Goal: Information Seeking & Learning: Get advice/opinions

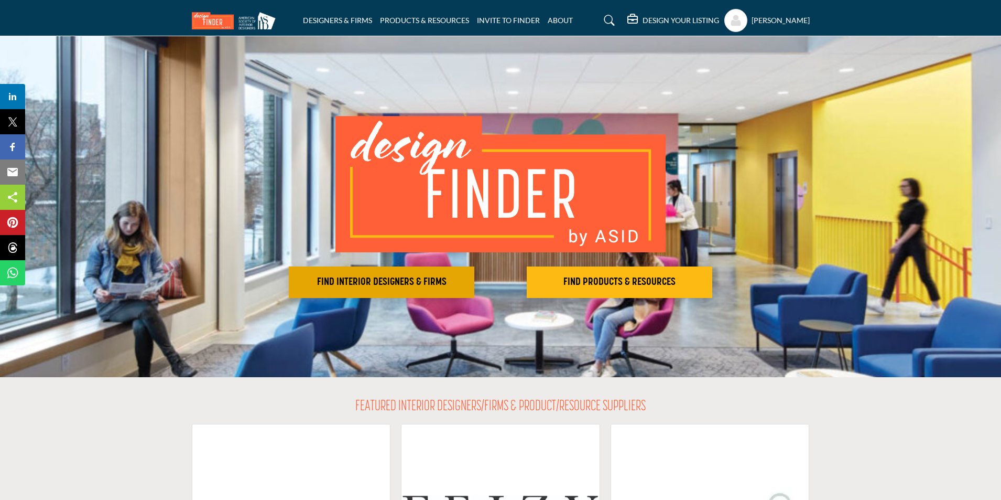
click at [406, 285] on h2 "FIND INTERIOR DESIGNERS & FIRMS" at bounding box center [381, 282] width 179 height 13
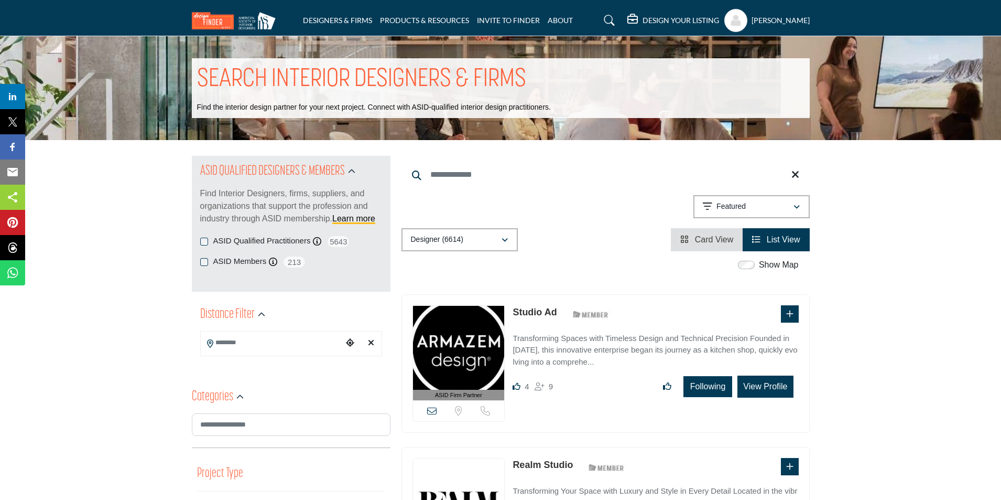
click at [713, 243] on span "Card View" at bounding box center [714, 239] width 39 height 9
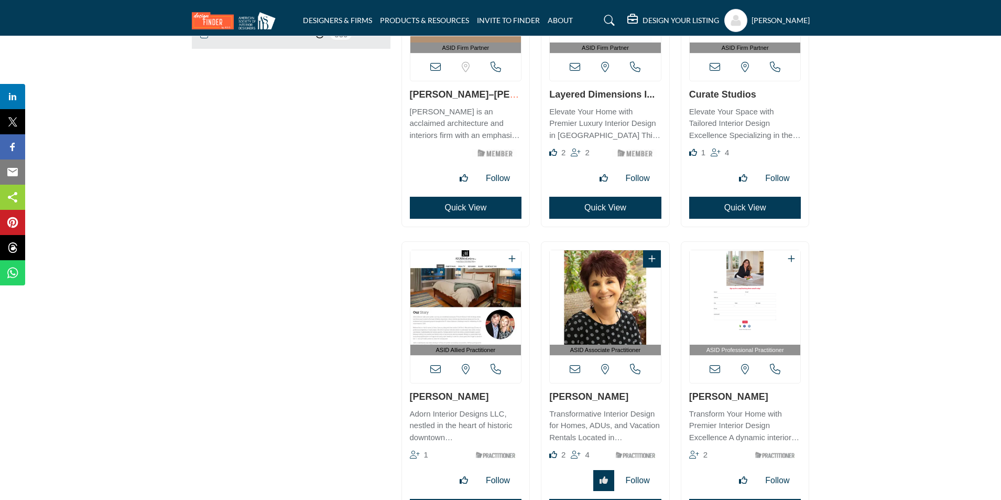
scroll to position [1363, 0]
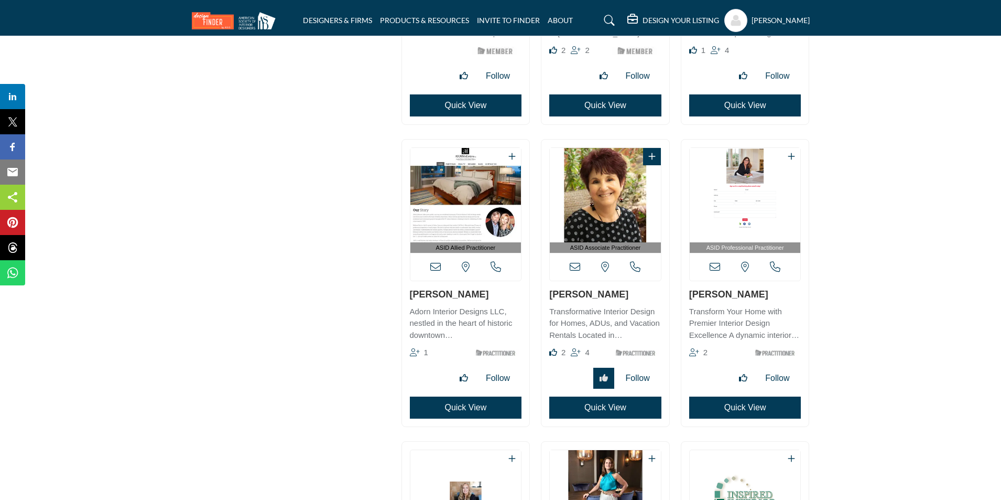
click at [592, 298] on link "[PERSON_NAME]" at bounding box center [588, 294] width 79 height 10
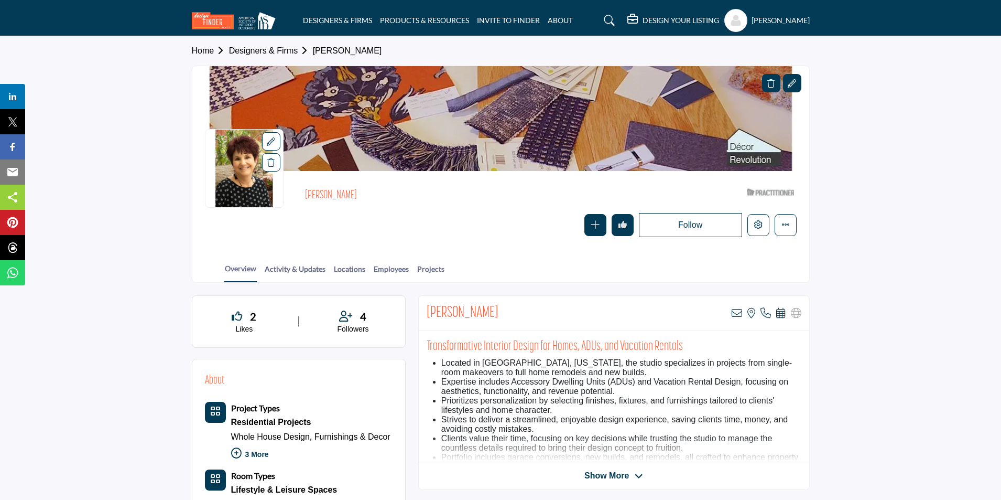
scroll to position [262, 0]
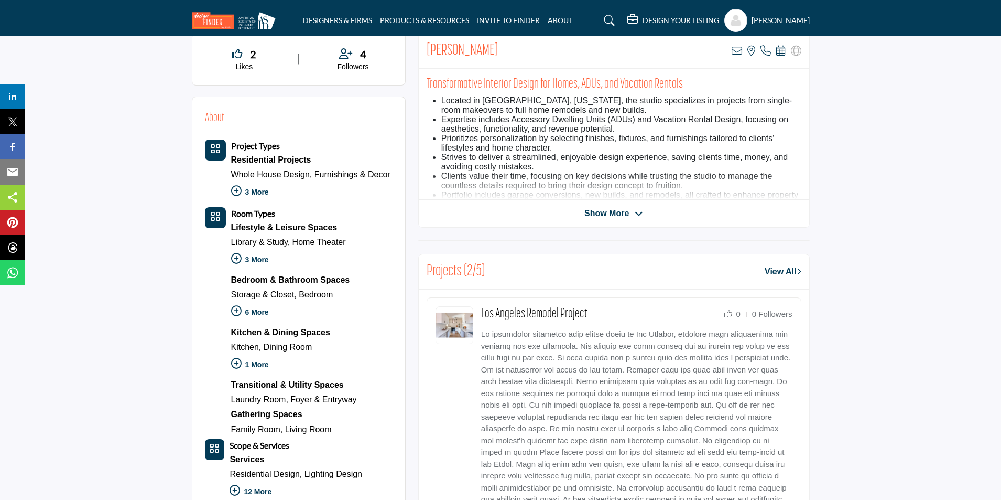
click at [613, 212] on span "Show More" at bounding box center [606, 213] width 45 height 13
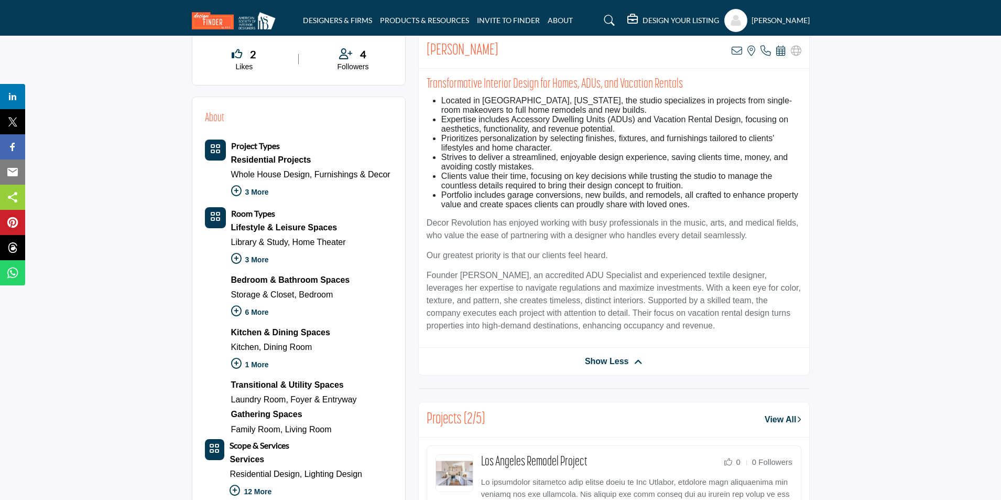
click at [611, 360] on span "Show Less" at bounding box center [607, 361] width 44 height 13
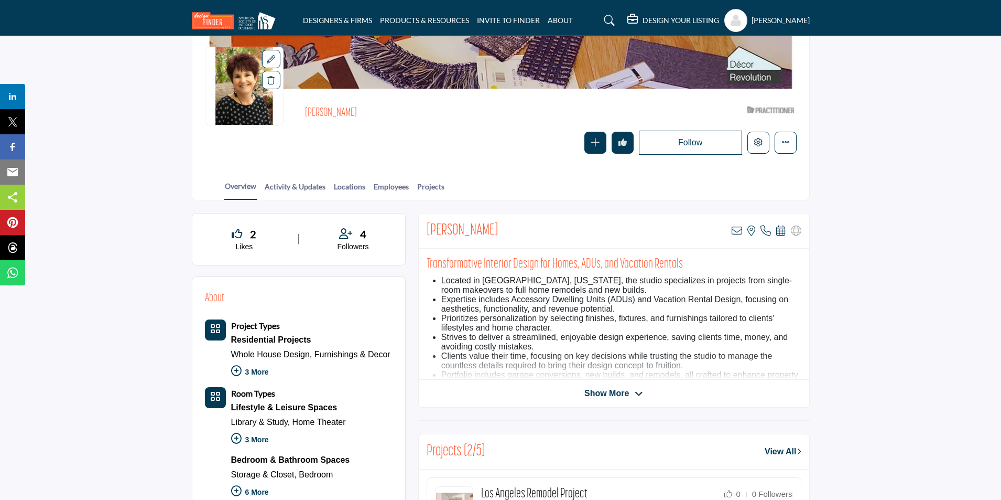
scroll to position [0, 0]
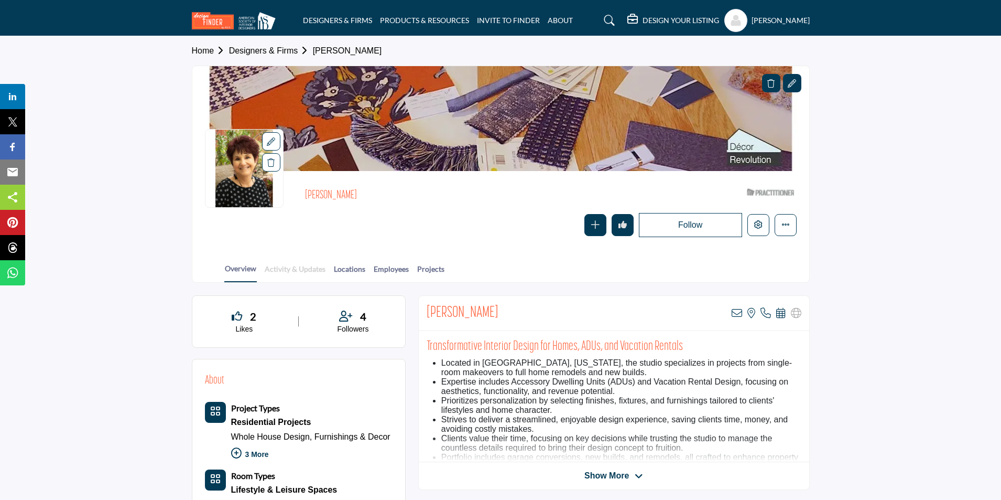
click at [303, 270] on link "Activity & Updates" at bounding box center [295, 272] width 62 height 18
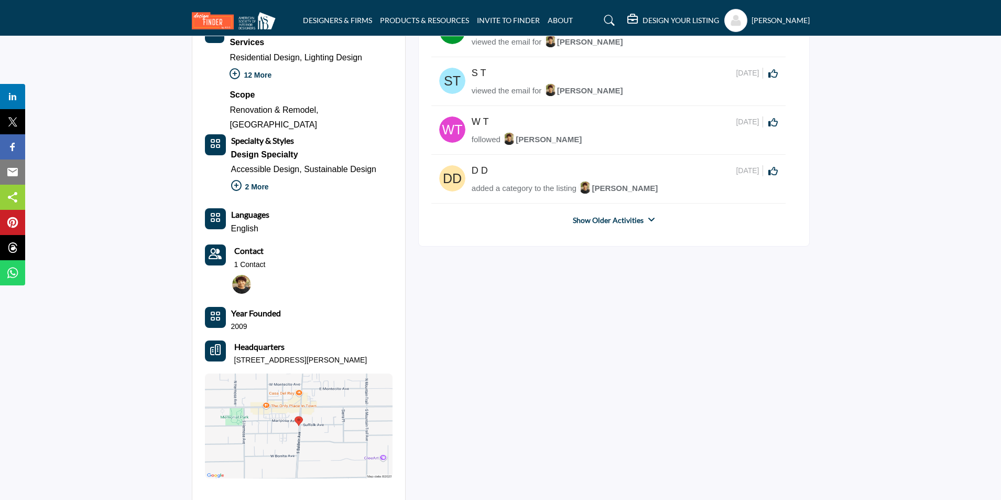
scroll to position [577, 0]
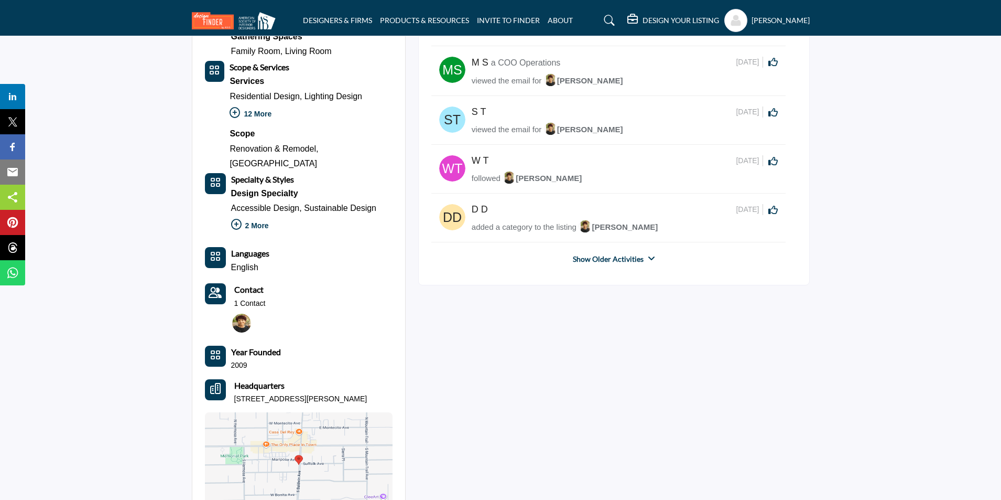
click at [603, 256] on link "Show Older Activities" at bounding box center [608, 259] width 71 height 10
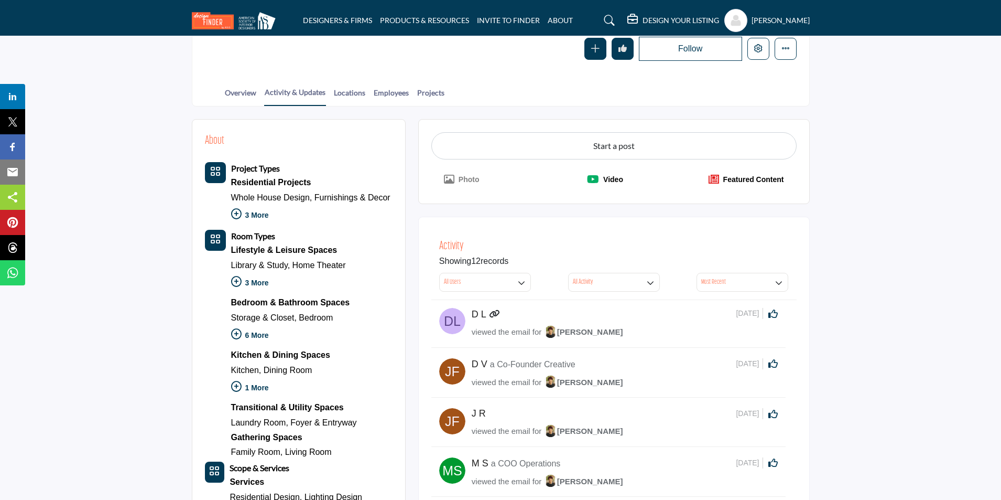
scroll to position [52, 0]
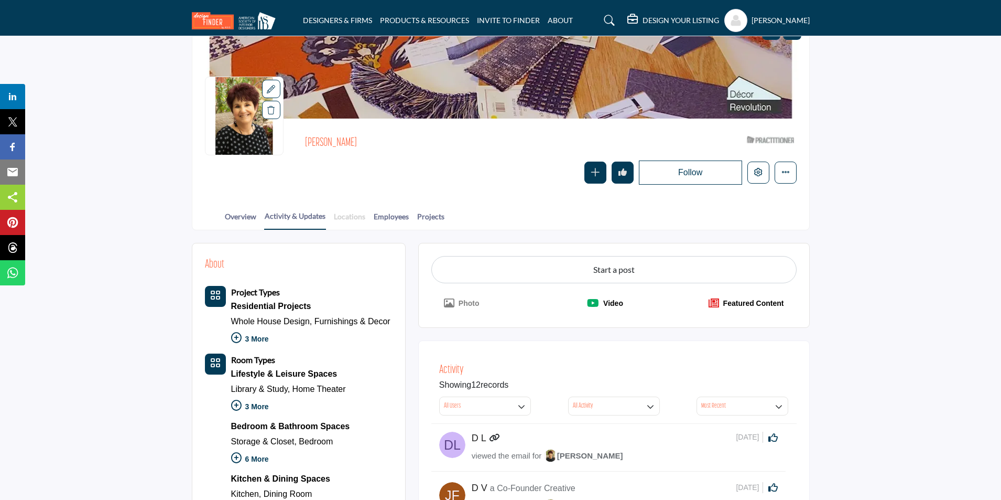
click at [353, 213] on link "Locations" at bounding box center [349, 220] width 32 height 18
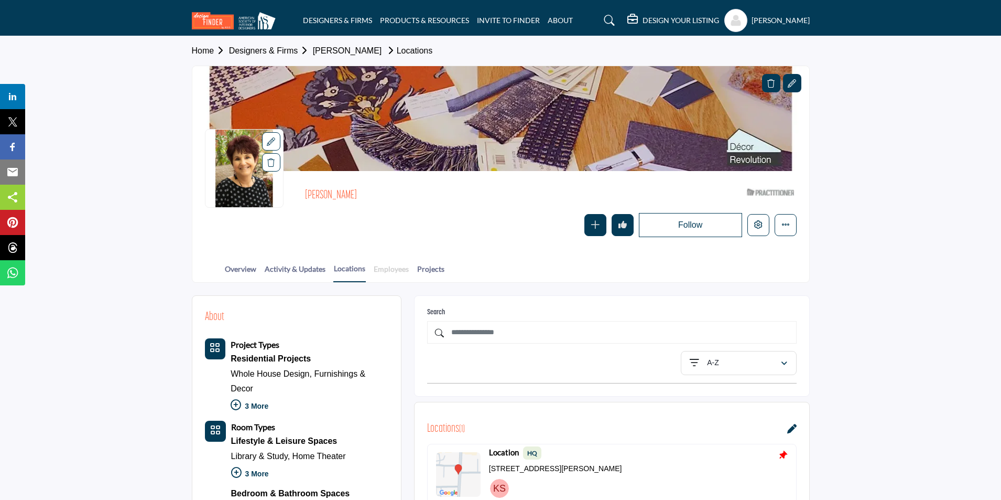
click at [380, 270] on link "Employees" at bounding box center [391, 272] width 36 height 18
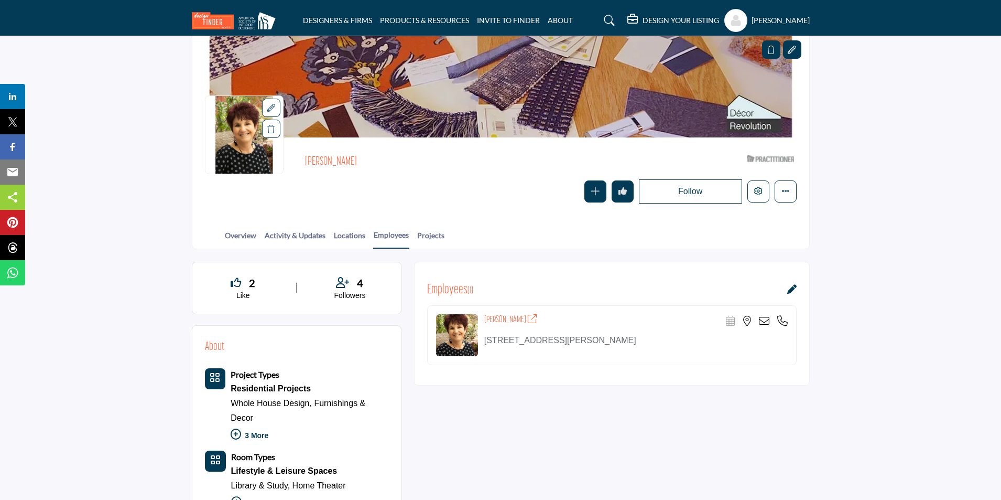
scroll to position [52, 0]
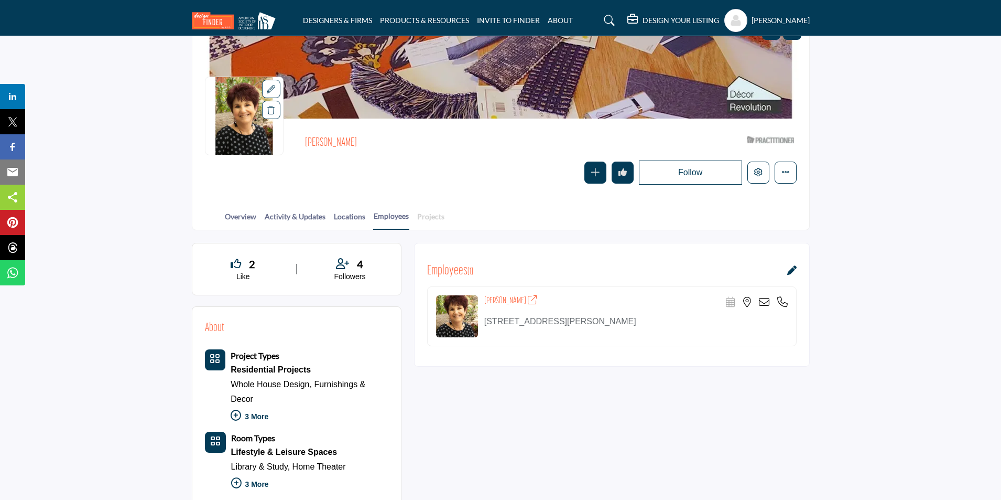
click at [429, 219] on link "Projects" at bounding box center [431, 220] width 28 height 18
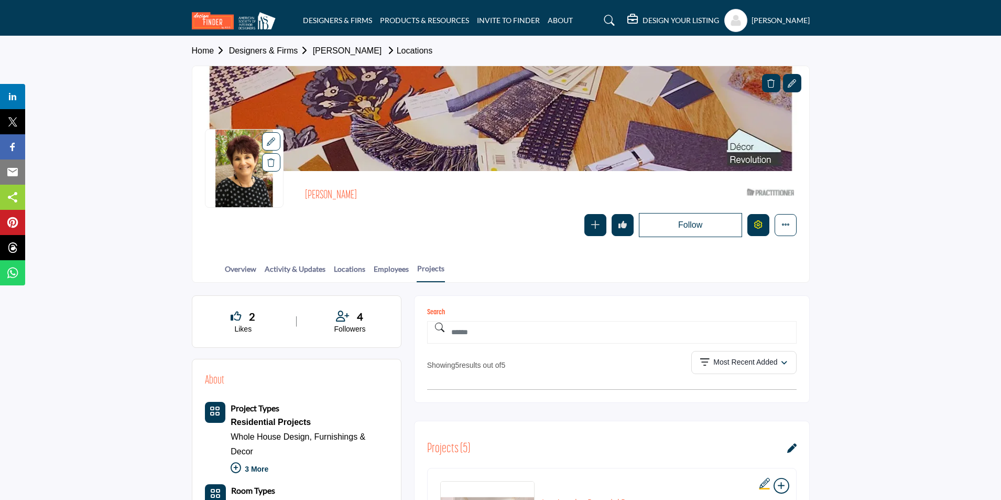
click at [755, 226] on icon "Edit company" at bounding box center [758, 224] width 8 height 8
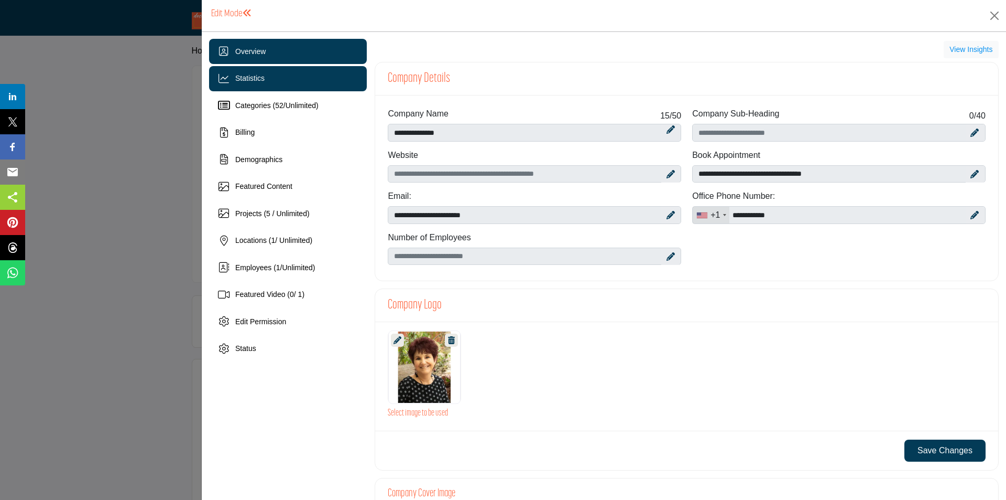
click at [251, 85] on div "Statistics" at bounding box center [288, 78] width 158 height 25
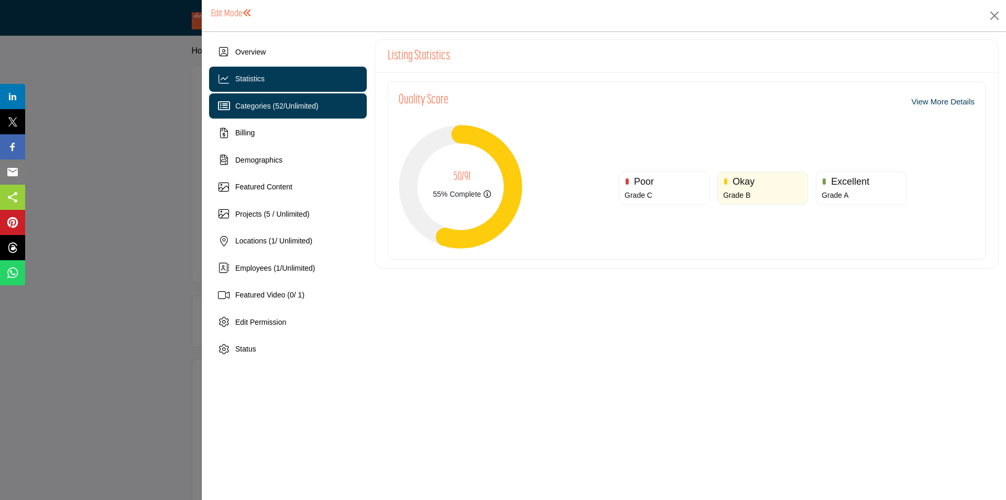
click at [288, 102] on span "Categories ( 52 / Unlimited )" at bounding box center [276, 106] width 83 height 8
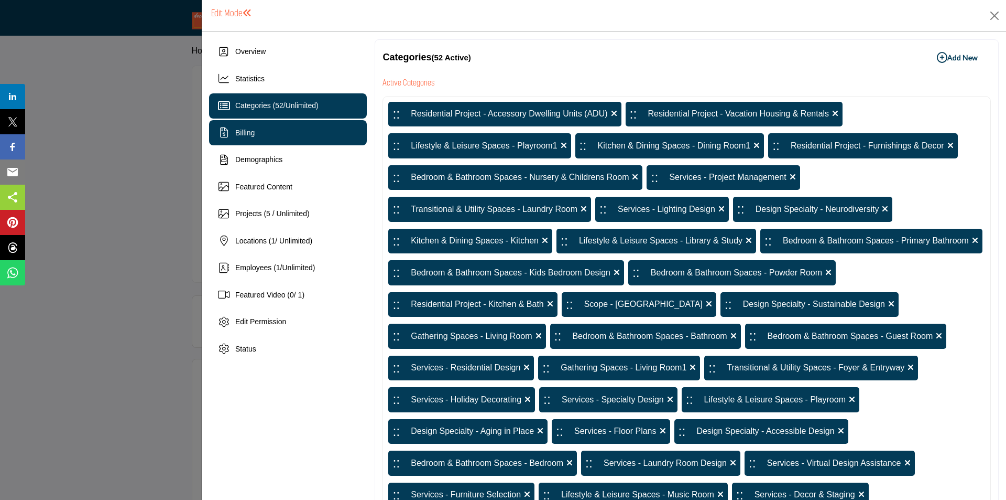
click at [263, 127] on div "Billing" at bounding box center [288, 132] width 158 height 25
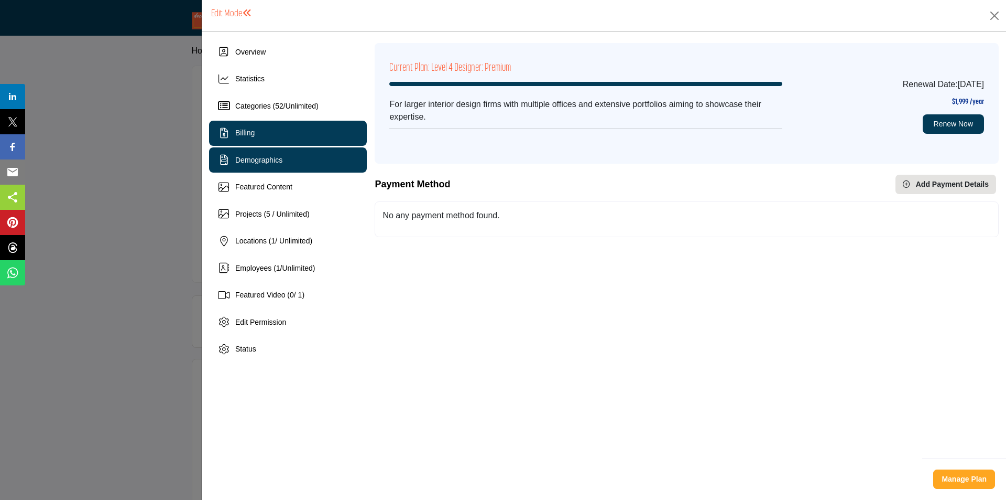
click at [288, 158] on div "Demographics" at bounding box center [288, 159] width 158 height 25
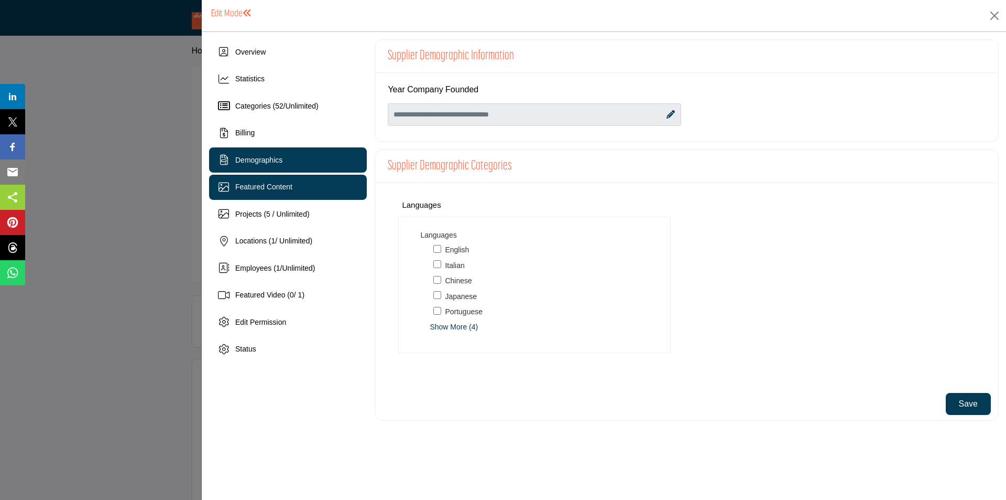
click at [300, 180] on div "Featured Content" at bounding box center [288, 187] width 158 height 25
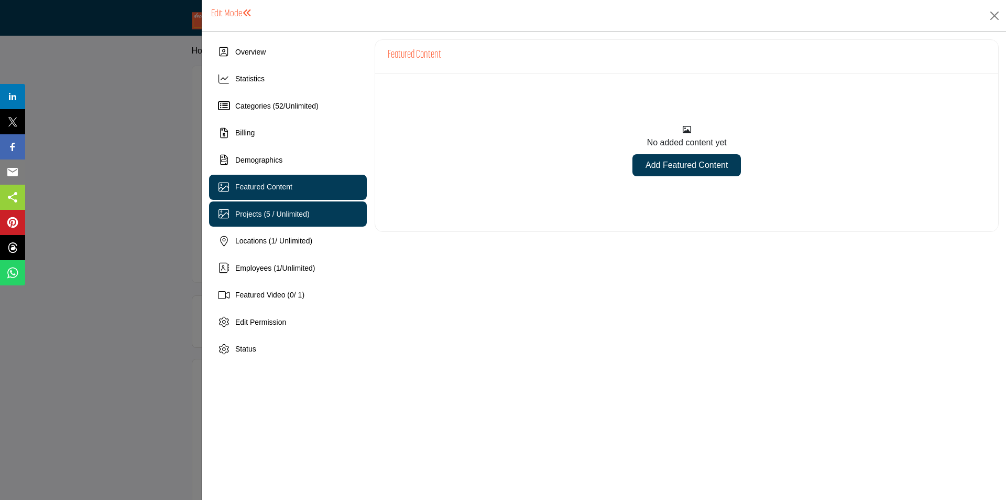
click at [313, 218] on div "Projects (5 / Unlimited)" at bounding box center [288, 213] width 158 height 25
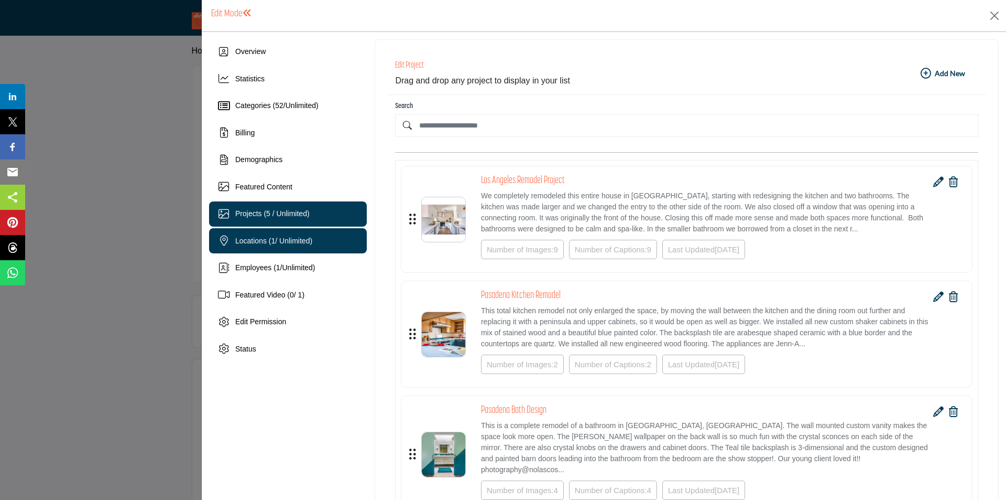
click at [298, 233] on div "Locations ( 1 / Unlimited)" at bounding box center [288, 240] width 158 height 25
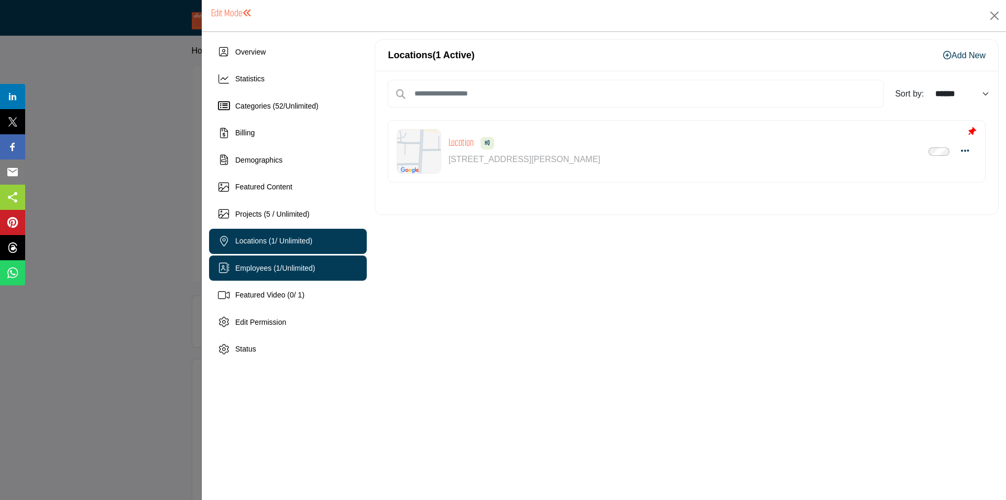
click at [300, 273] on div "Employees ( 1 / Unlimited )" at bounding box center [275, 268] width 80 height 11
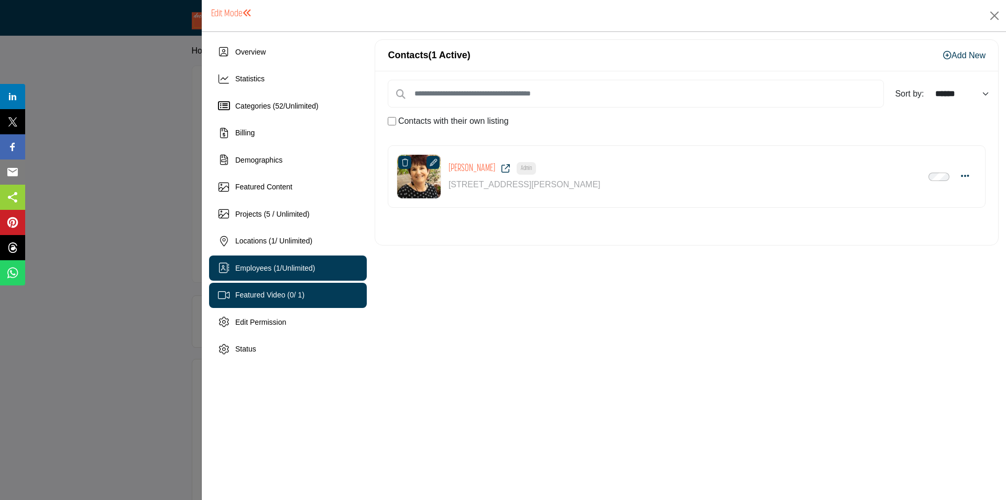
click at [273, 297] on span "Featured Video ( 0 / 1)" at bounding box center [269, 294] width 69 height 8
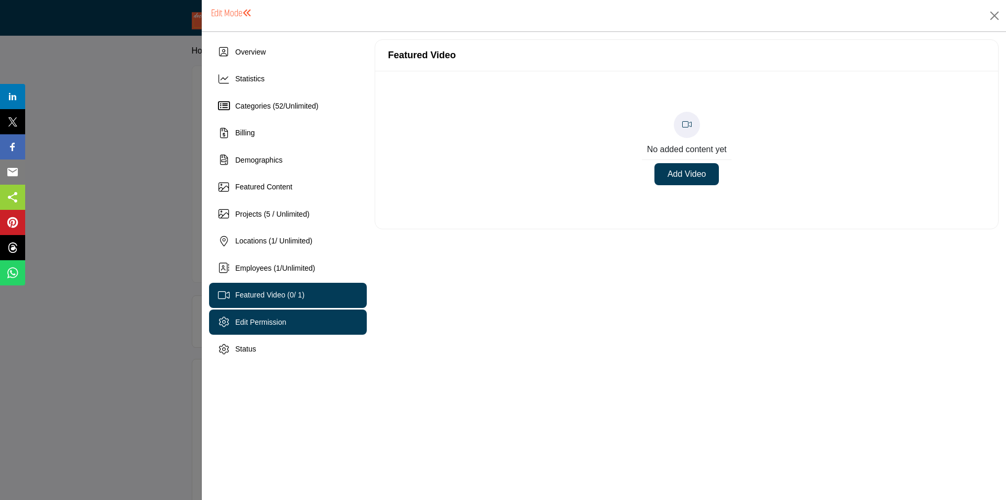
click at [281, 323] on span "Edit Permission" at bounding box center [260, 322] width 51 height 8
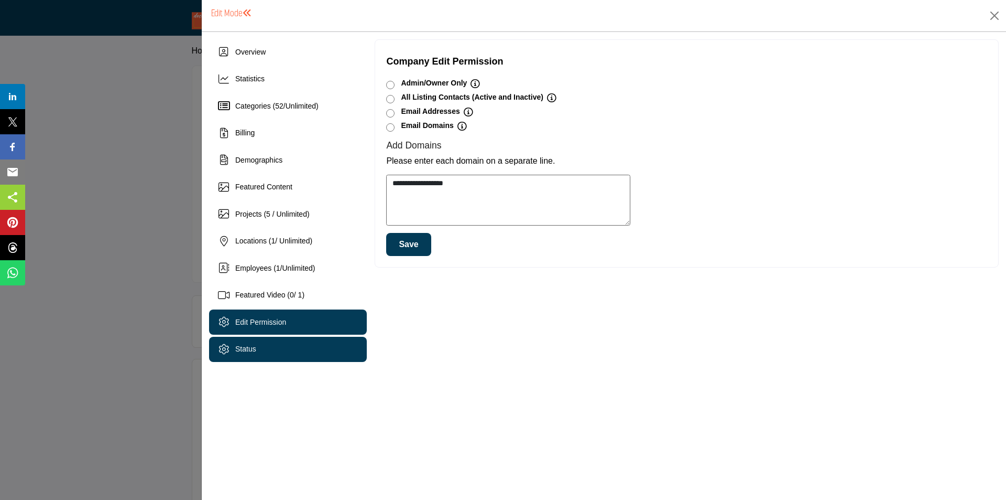
click at [235, 359] on div "Status" at bounding box center [288, 349] width 158 height 25
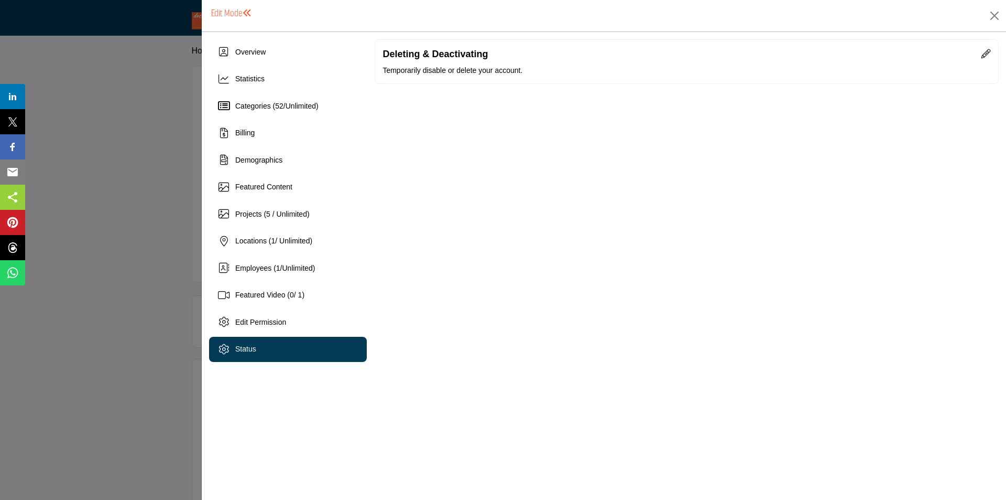
click at [141, 153] on div at bounding box center [503, 250] width 1006 height 500
